Goal: Find specific page/section: Find specific page/section

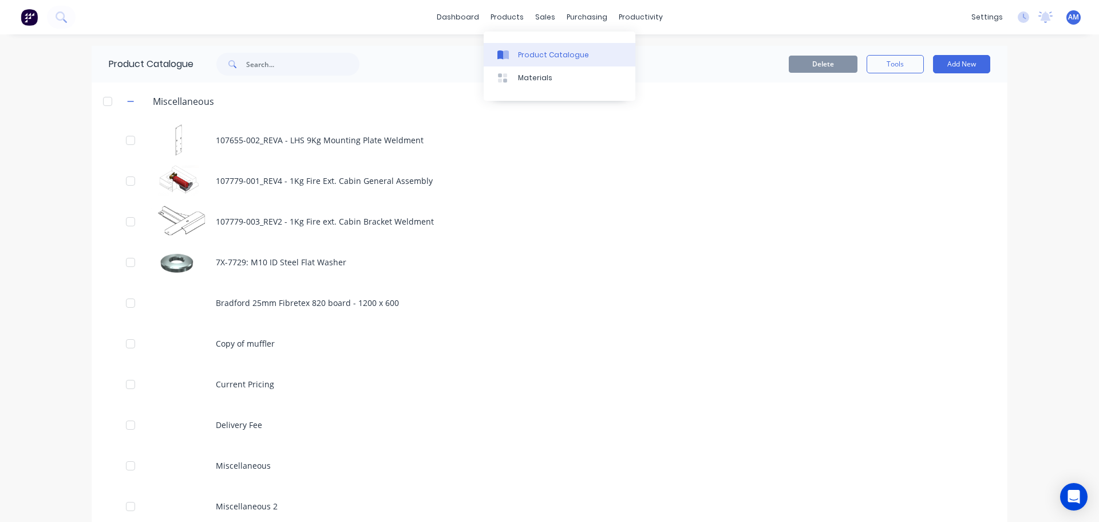
click at [528, 56] on div "Product Catalogue" at bounding box center [553, 55] width 71 height 10
click at [529, 54] on div "Product Catalogue" at bounding box center [553, 55] width 71 height 10
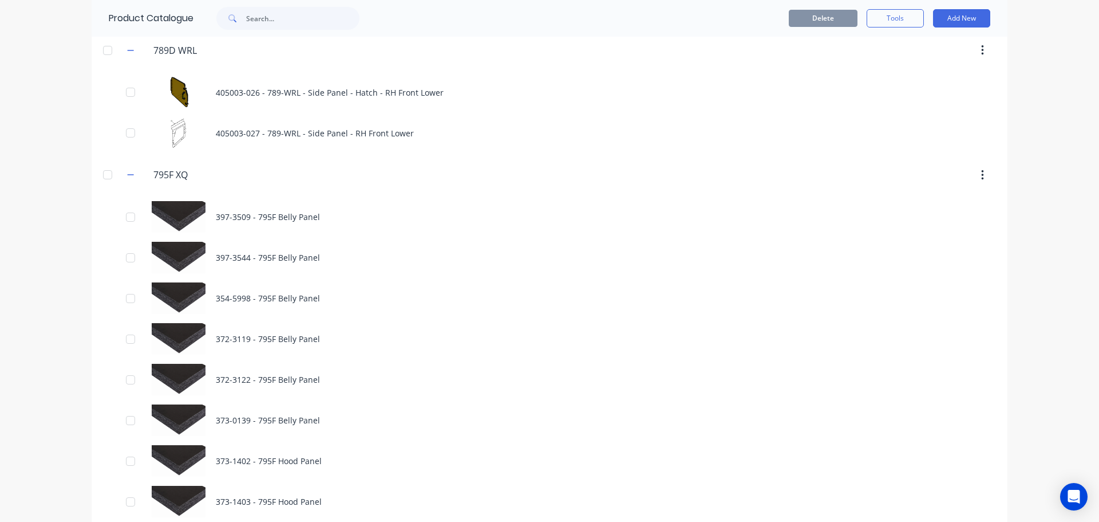
scroll to position [573, 0]
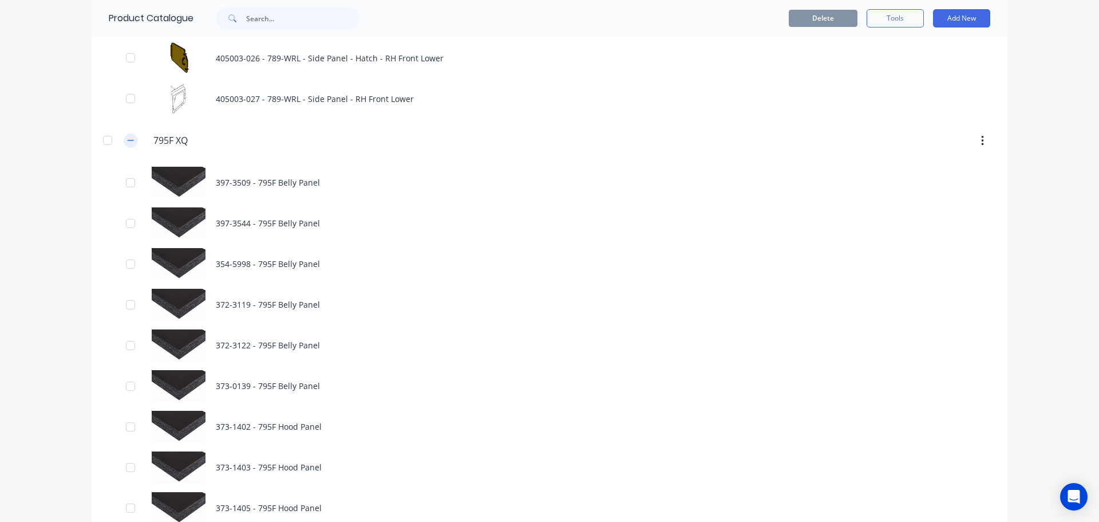
click at [128, 140] on icon "button" at bounding box center [131, 140] width 6 height 1
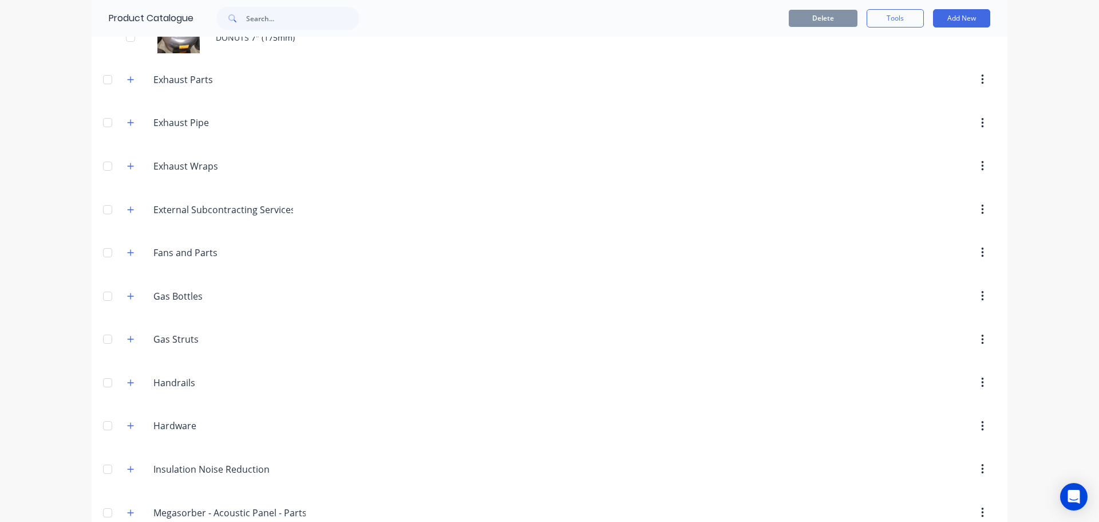
scroll to position [1889, 0]
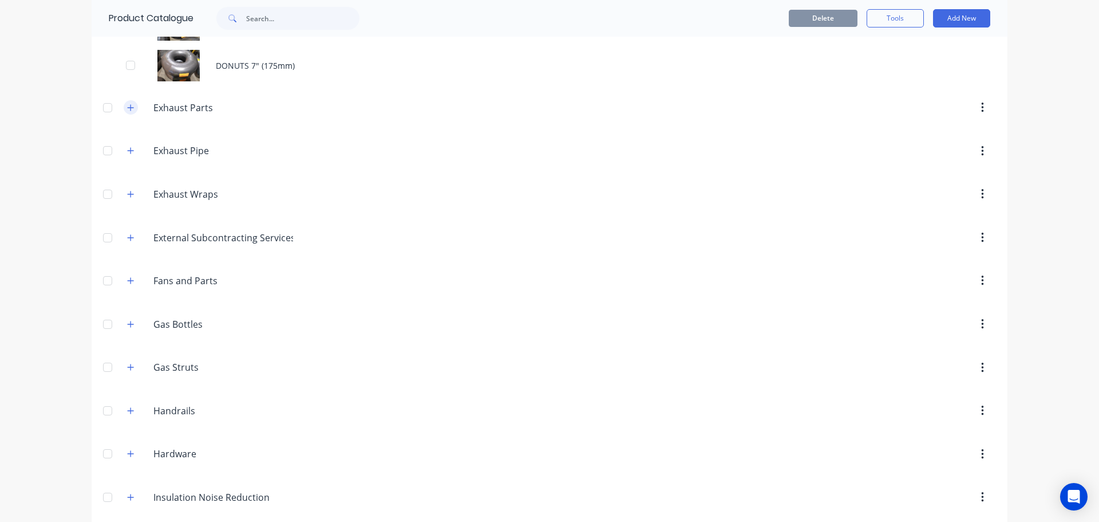
click at [128, 109] on icon "button" at bounding box center [130, 108] width 7 height 8
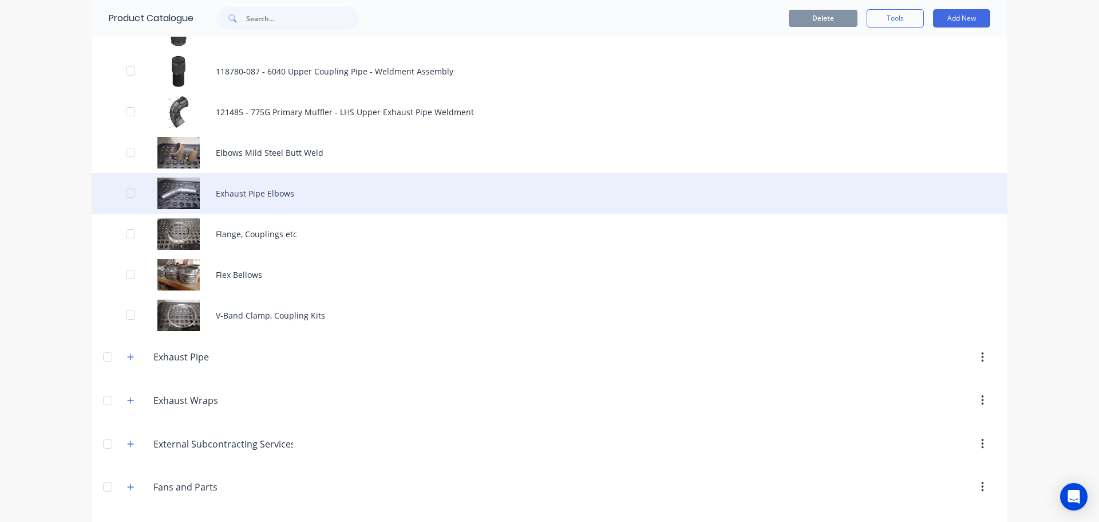
scroll to position [2462, 0]
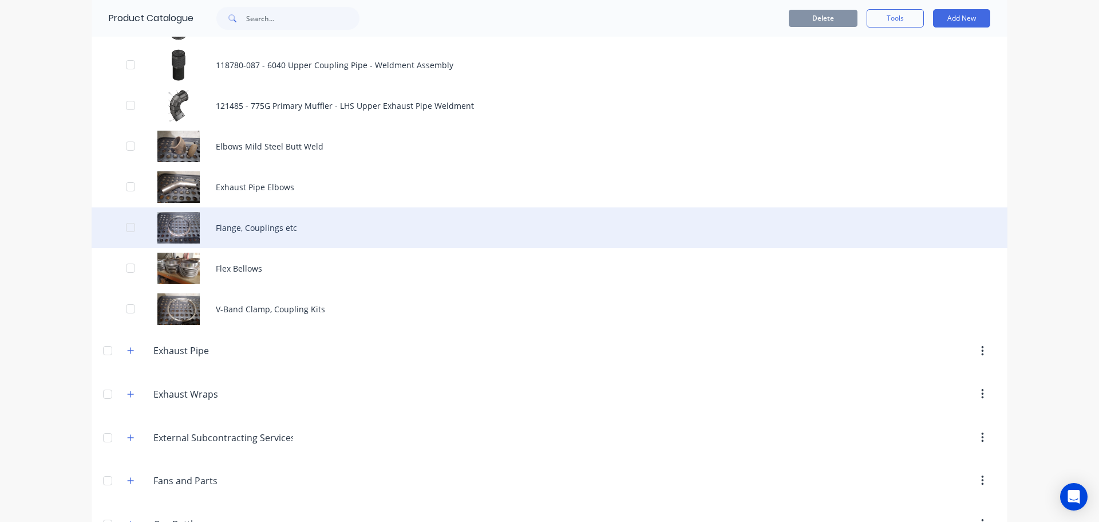
click at [262, 226] on div "Flange, Couplings etc" at bounding box center [550, 227] width 916 height 41
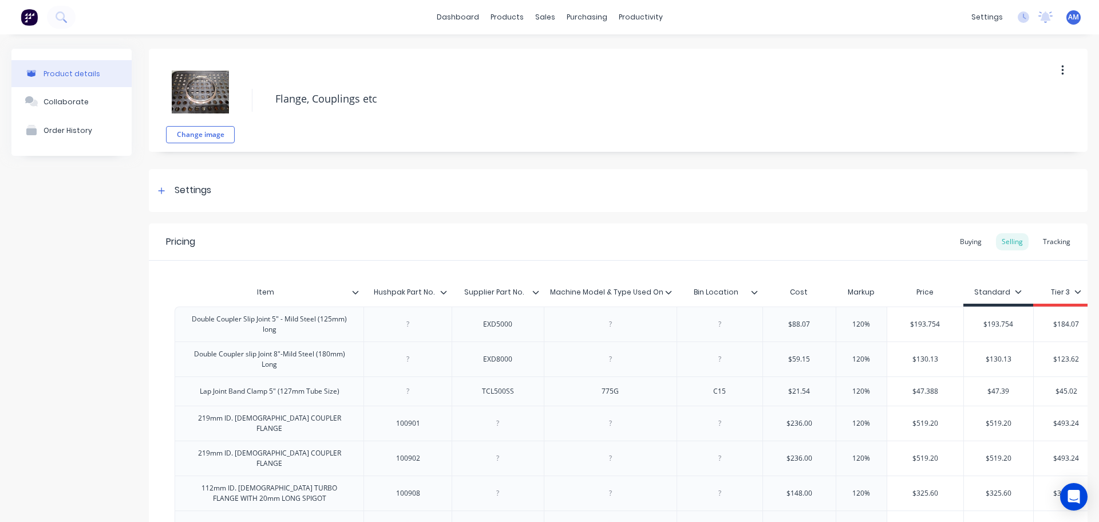
type textarea "x"
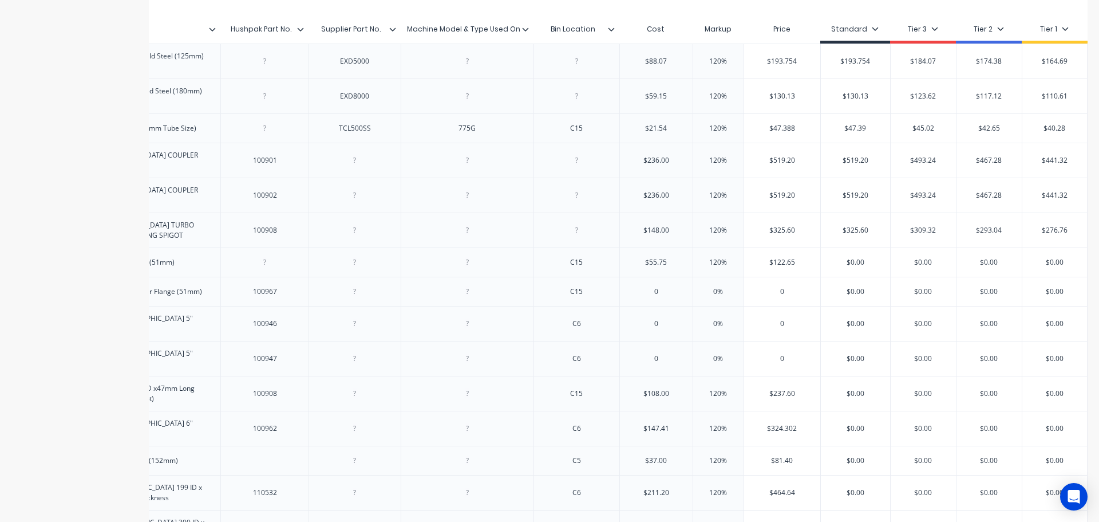
scroll to position [176, 0]
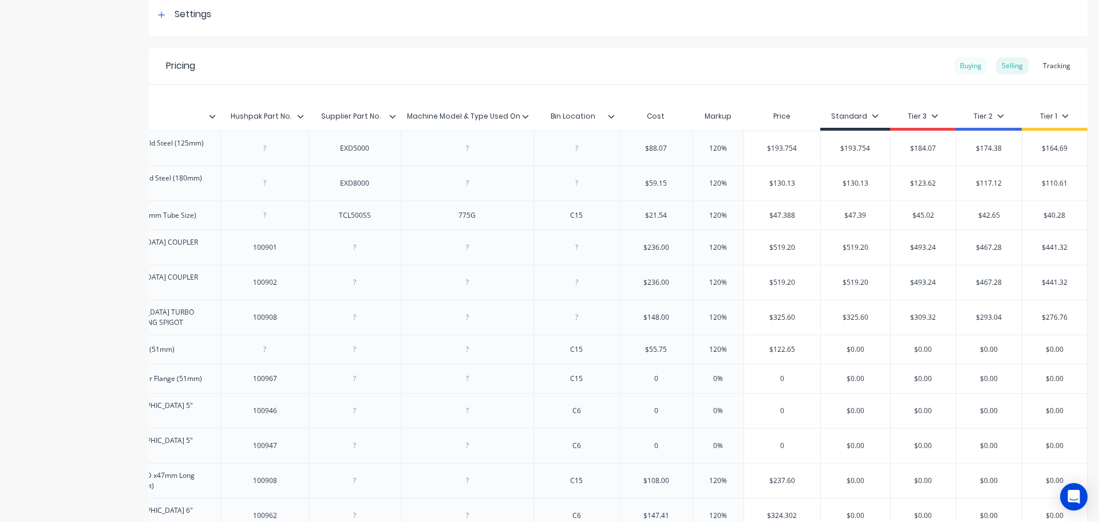
click at [962, 69] on div "Buying" at bounding box center [970, 65] width 33 height 17
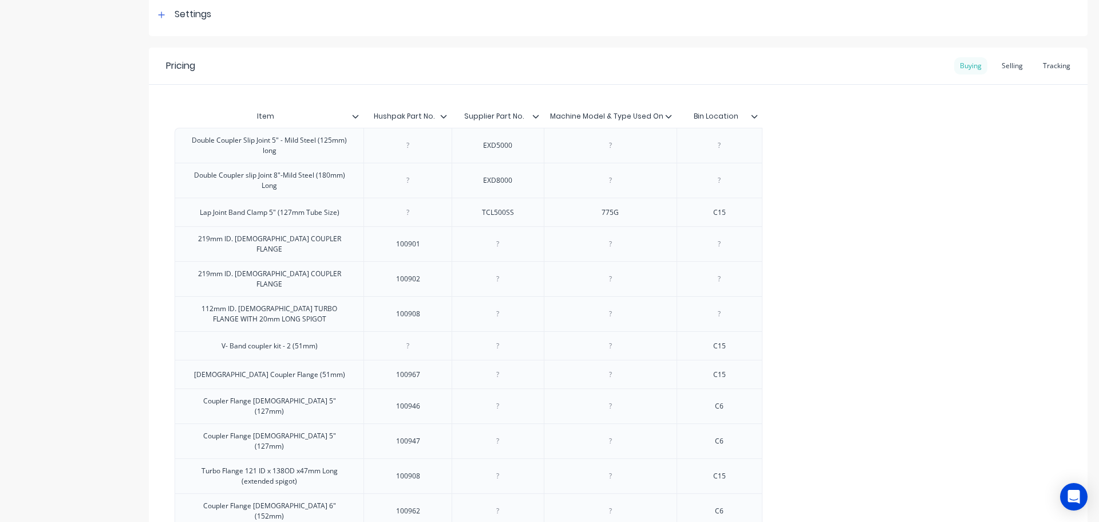
scroll to position [0, 0]
click at [1039, 66] on div "Tracking" at bounding box center [1056, 65] width 39 height 17
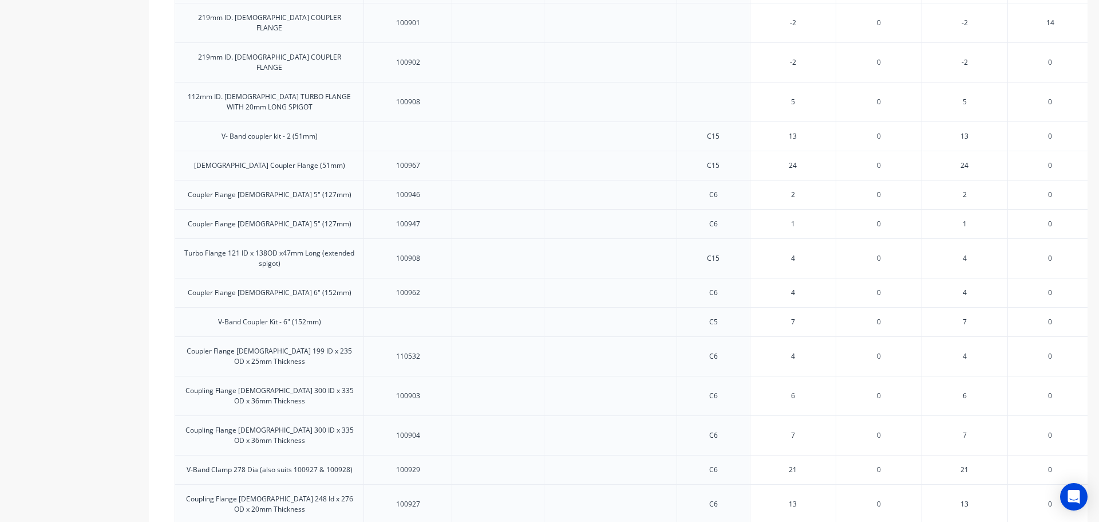
scroll to position [401, 0]
